Goal: Book appointment/travel/reservation

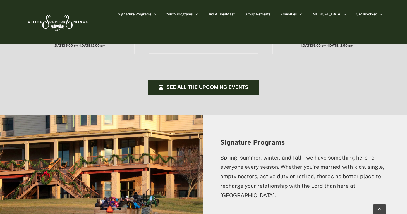
scroll to position [455, 0]
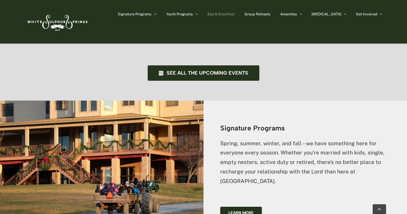
click at [235, 12] on span "Bed & Breakfast" at bounding box center [220, 14] width 27 height 4
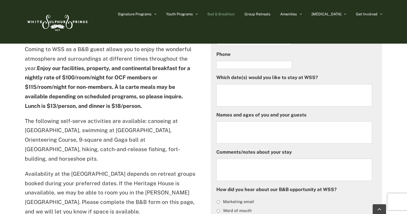
scroll to position [460, 0]
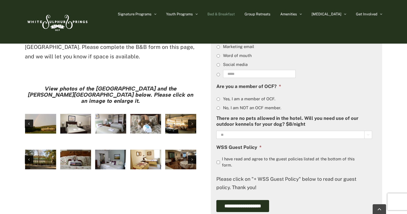
click at [75, 114] on img "hh-5" at bounding box center [75, 124] width 31 height 20
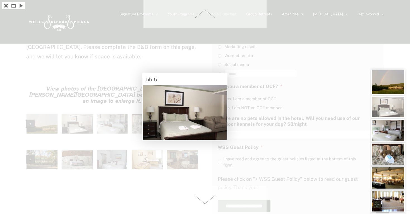
click at [377, 89] on img at bounding box center [388, 82] width 34 height 25
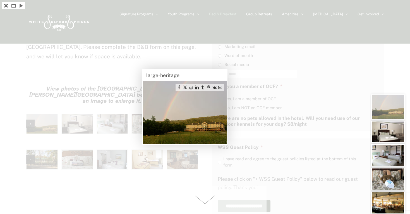
click at [383, 122] on img at bounding box center [388, 132] width 34 height 22
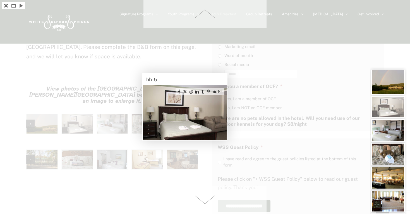
click at [388, 141] on img at bounding box center [388, 130] width 34 height 22
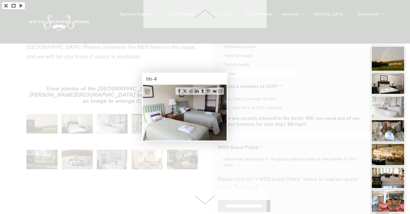
click at [388, 142] on div at bounding box center [388, 130] width 34 height 22
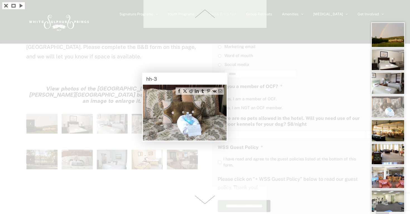
click at [388, 142] on div at bounding box center [388, 130] width 34 height 22
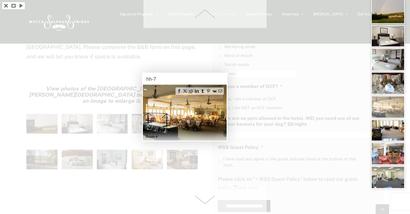
click at [389, 137] on img at bounding box center [388, 129] width 34 height 21
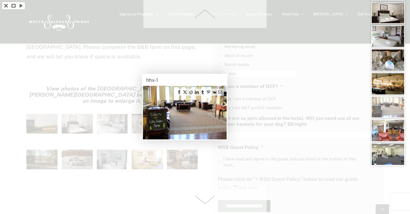
click at [389, 137] on img at bounding box center [388, 130] width 34 height 22
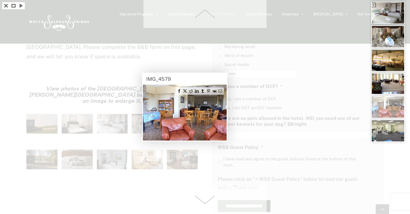
click at [347, 44] on div at bounding box center [205, 107] width 410 height 214
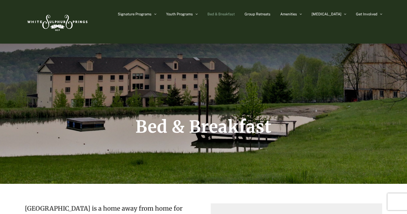
scroll to position [0, 0]
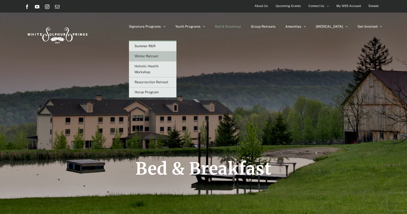
click at [176, 53] on link "Winter Retreat" at bounding box center [152, 56] width 47 height 10
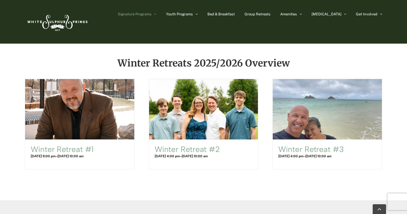
scroll to position [355, 0]
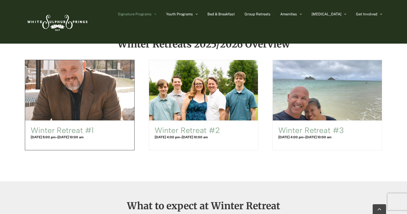
click at [110, 68] on span "Winter Retreat #1" at bounding box center [80, 90] width 120 height 66
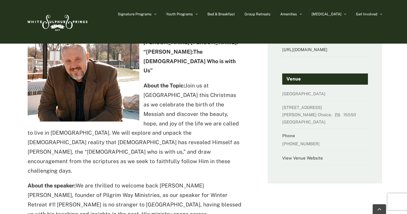
scroll to position [97, 0]
